Goal: Find contact information: Find contact information

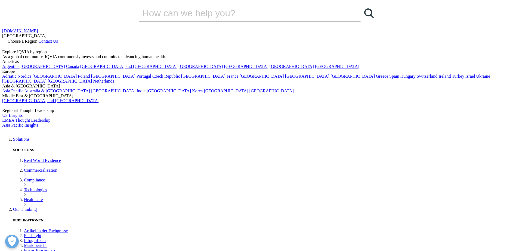
click at [37, 39] on span "Choose a Region" at bounding box center [23, 41] width 30 height 5
click at [285, 79] on link "[GEOGRAPHIC_DATA]" at bounding box center [307, 76] width 44 height 5
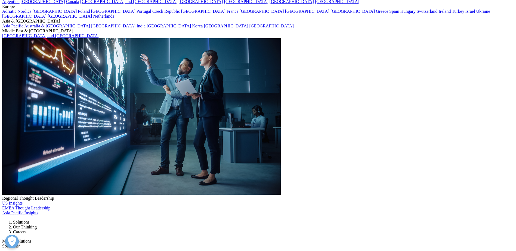
scroll to position [661, 0]
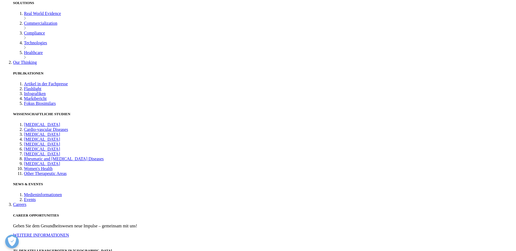
scroll to position [118, 0]
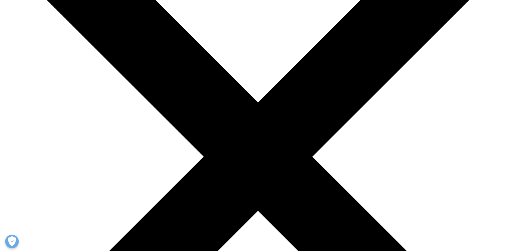
scroll to position [82, 0]
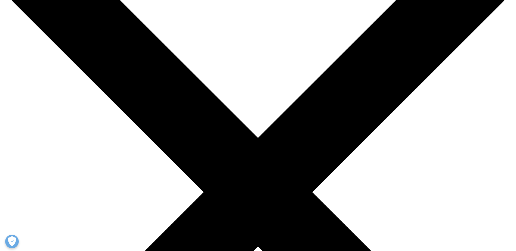
scroll to position [0, 0]
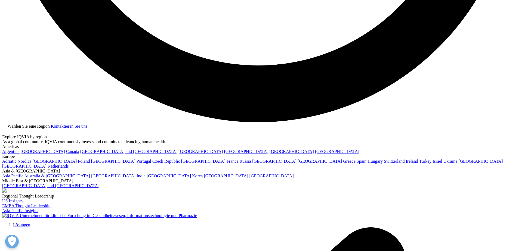
scroll to position [1431, 0]
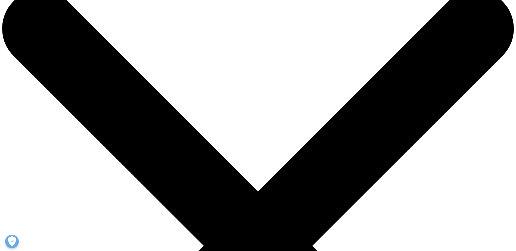
scroll to position [27, 0]
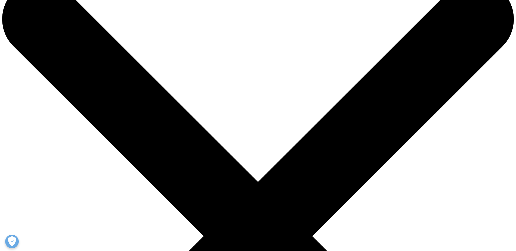
drag, startPoint x: 152, startPoint y: 123, endPoint x: 203, endPoint y: 122, distance: 50.8
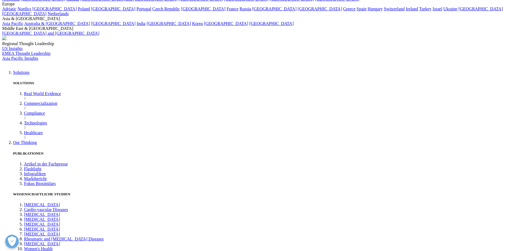
scroll to position [82, 0]
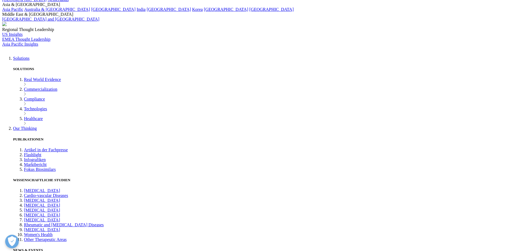
drag, startPoint x: 303, startPoint y: 133, endPoint x: 334, endPoint y: 133, distance: 30.7
drag, startPoint x: 334, startPoint y: 133, endPoint x: 327, endPoint y: 133, distance: 7.4
copy p "DE 204958952"
